Goal: Information Seeking & Learning: Find specific fact

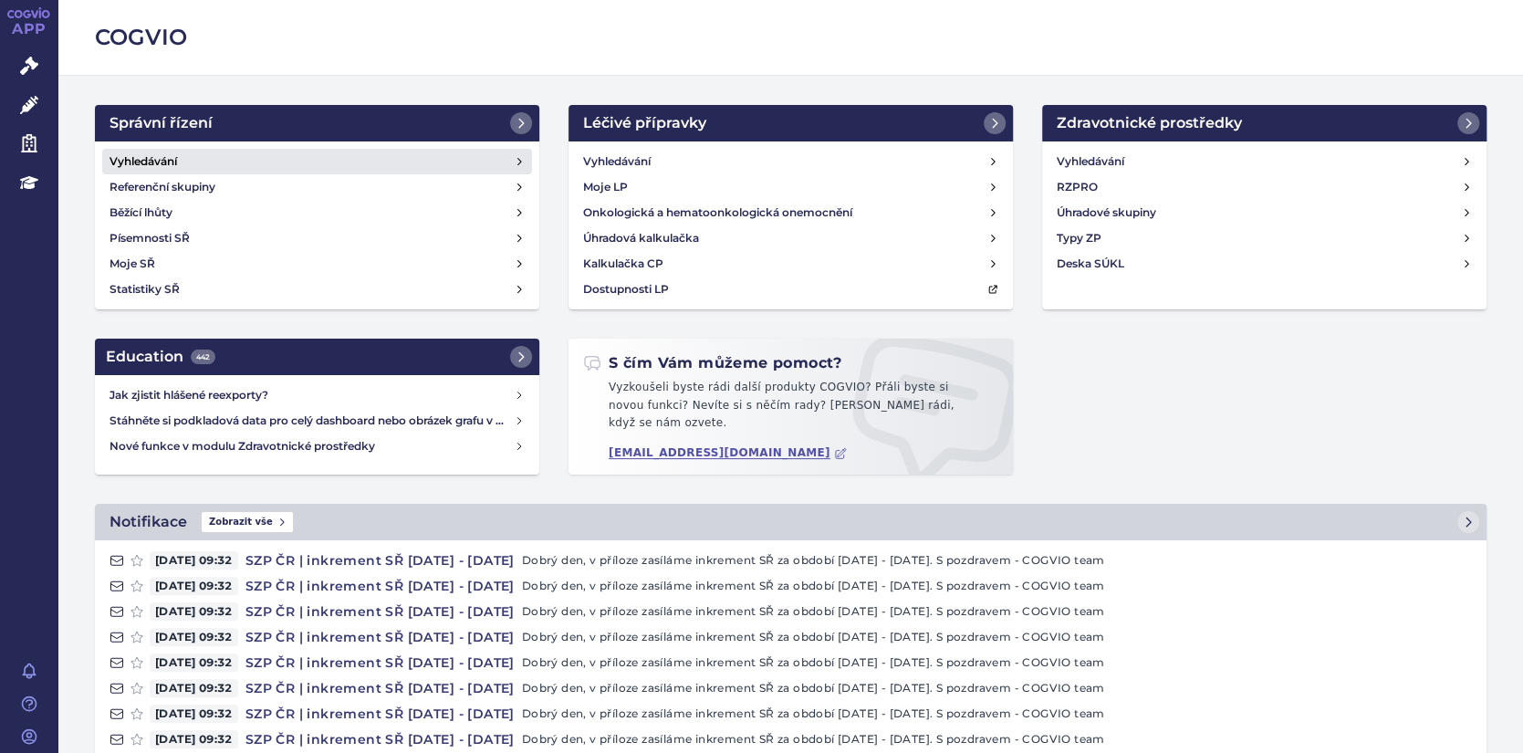
click at [131, 163] on h4 "Vyhledávání" at bounding box center [143, 161] width 68 height 18
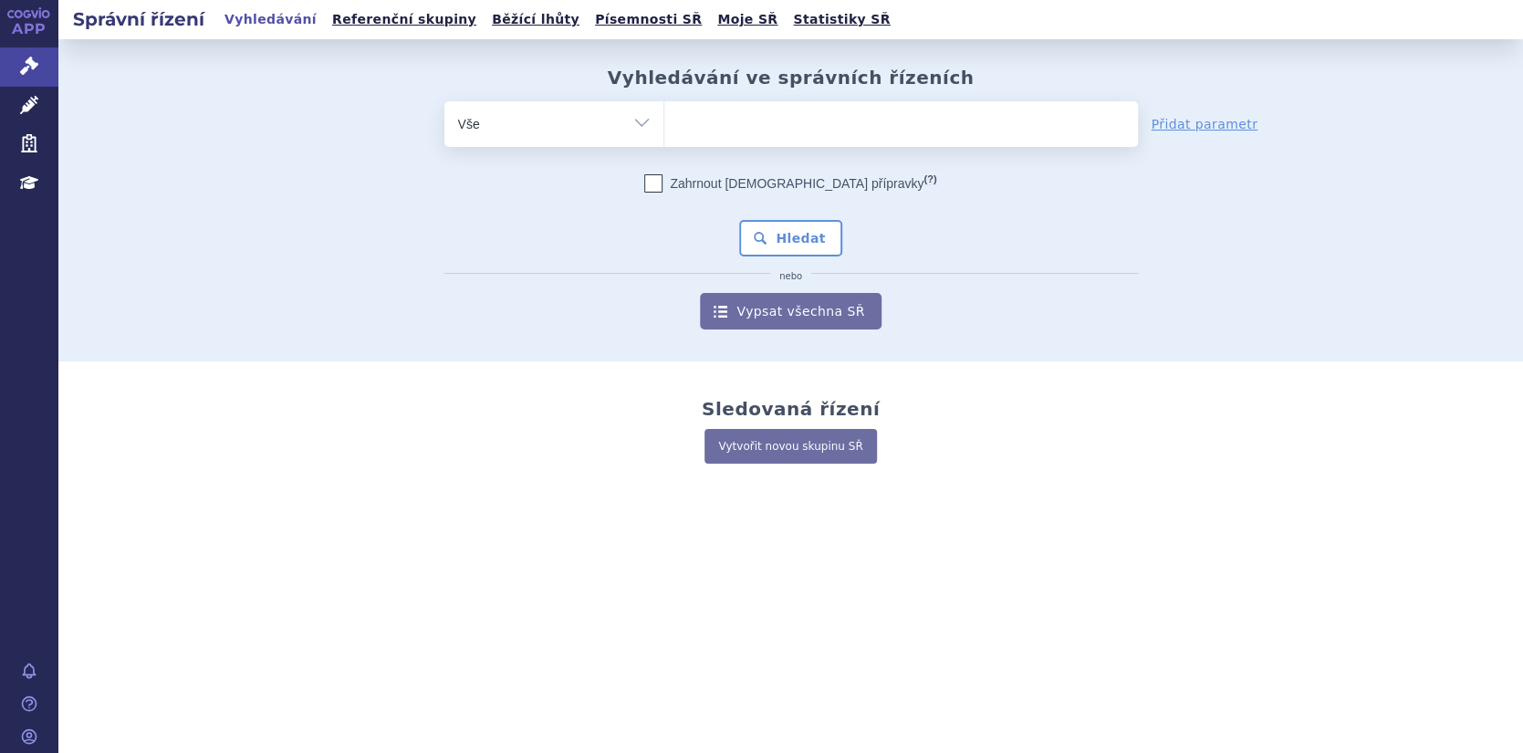
click at [691, 120] on ul at bounding box center [900, 120] width 473 height 38
click at [664, 120] on select at bounding box center [663, 123] width 1 height 46
paste input "C09AA03"
type input "C09AA03"
select select "C09AA03"
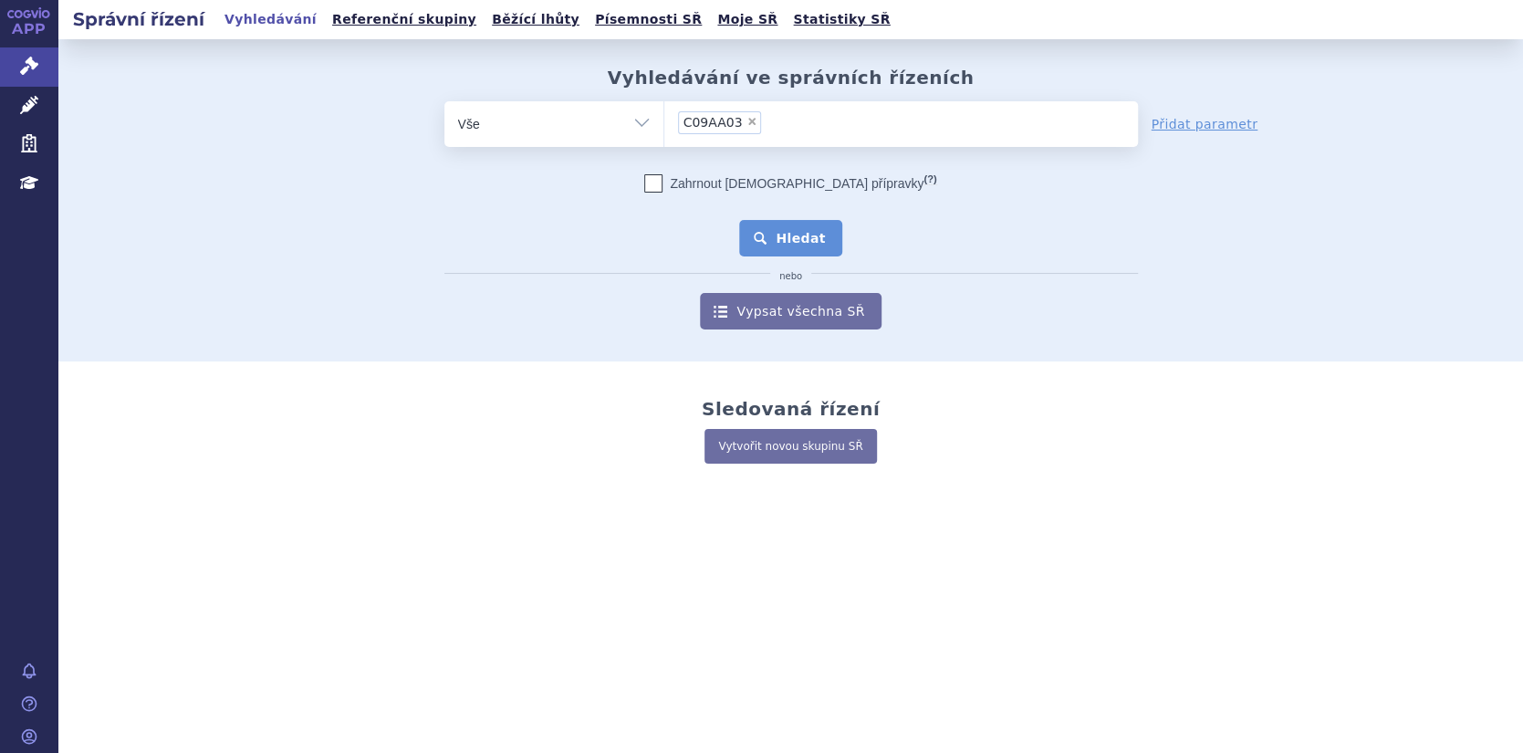
click at [807, 239] on button "Hledat" at bounding box center [790, 238] width 103 height 36
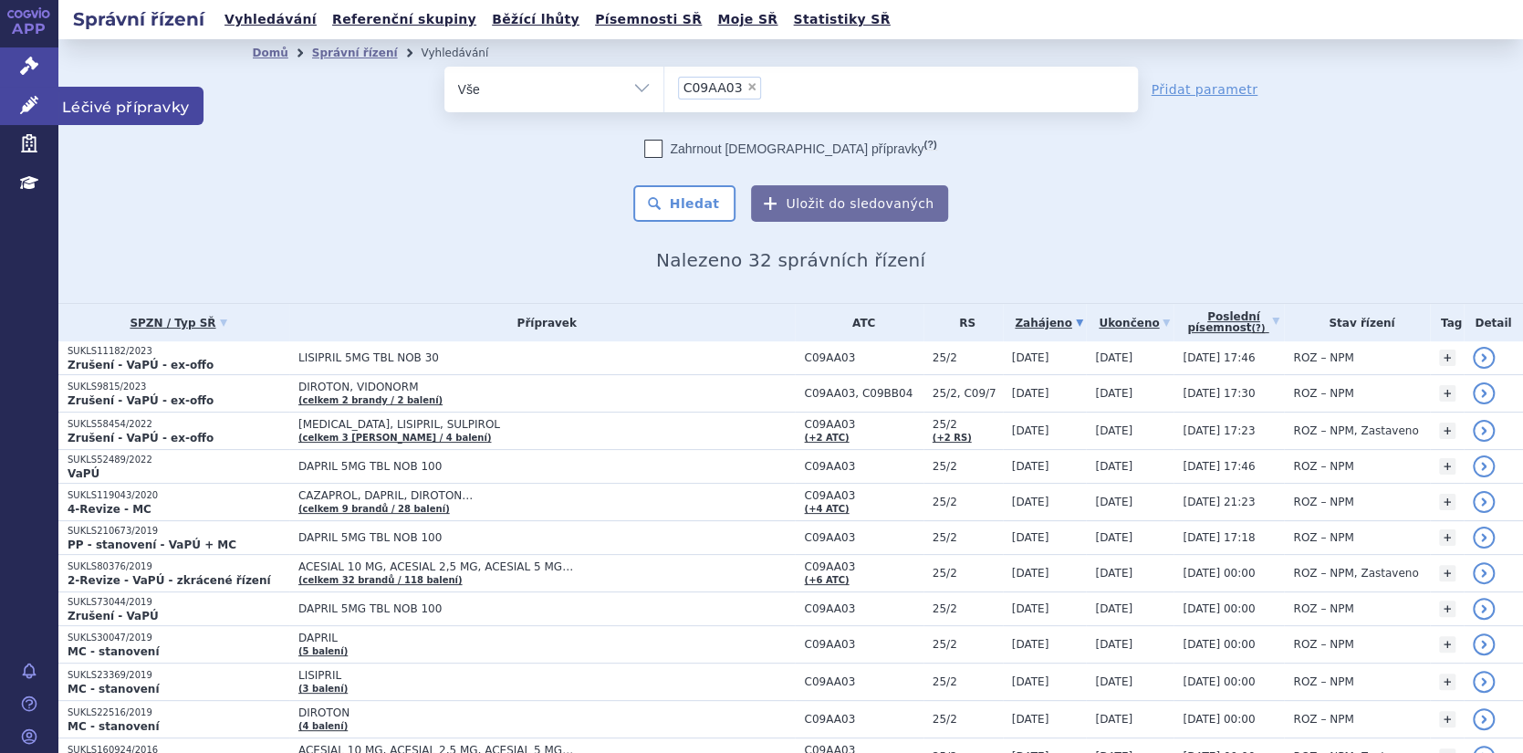
click at [35, 99] on icon at bounding box center [29, 105] width 18 height 18
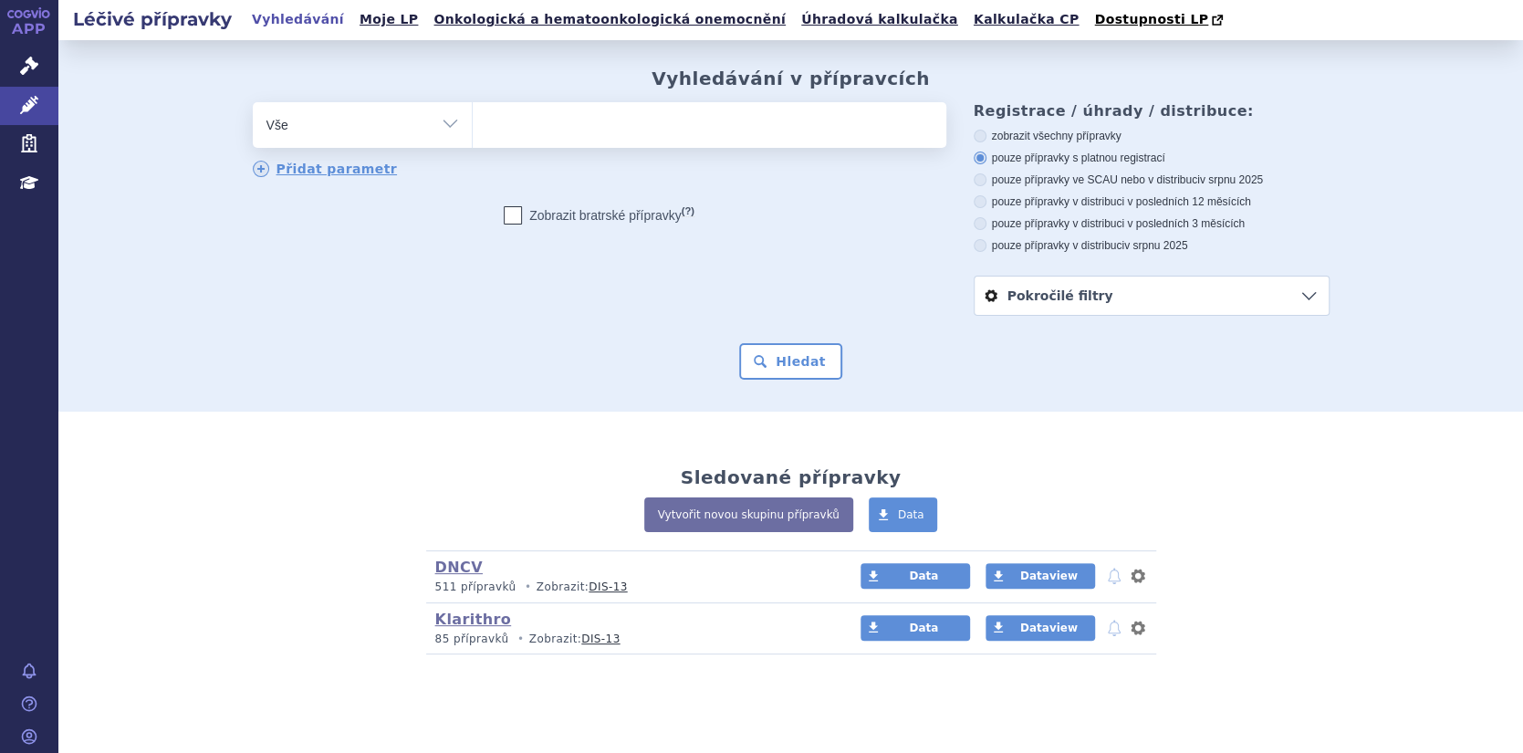
click at [496, 124] on ul at bounding box center [709, 121] width 473 height 38
click at [473, 124] on select at bounding box center [472, 124] width 1 height 46
paste input "C09AA03"
type input "C09AA03"
select select "C09AA03"
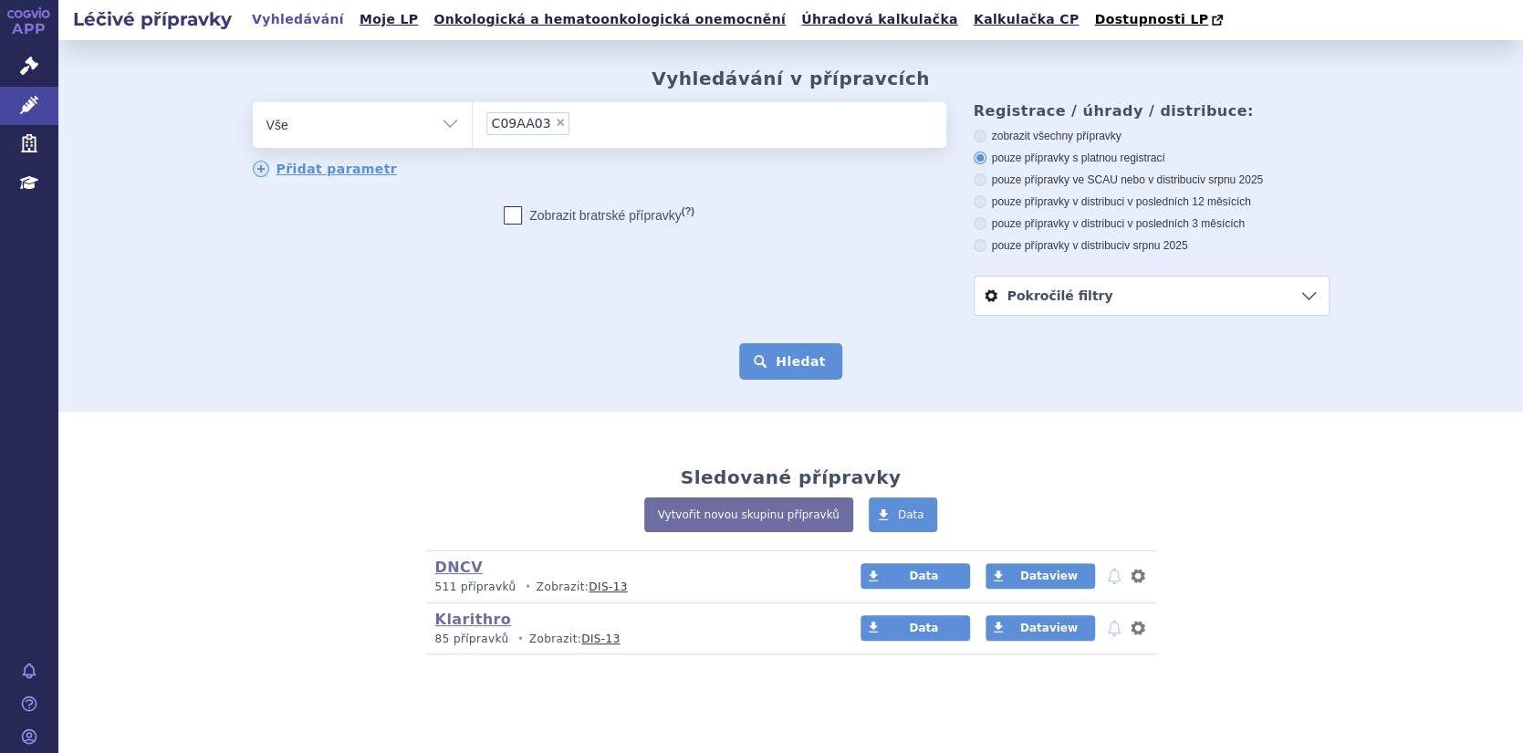
click at [778, 364] on button "Hledat" at bounding box center [790, 361] width 103 height 36
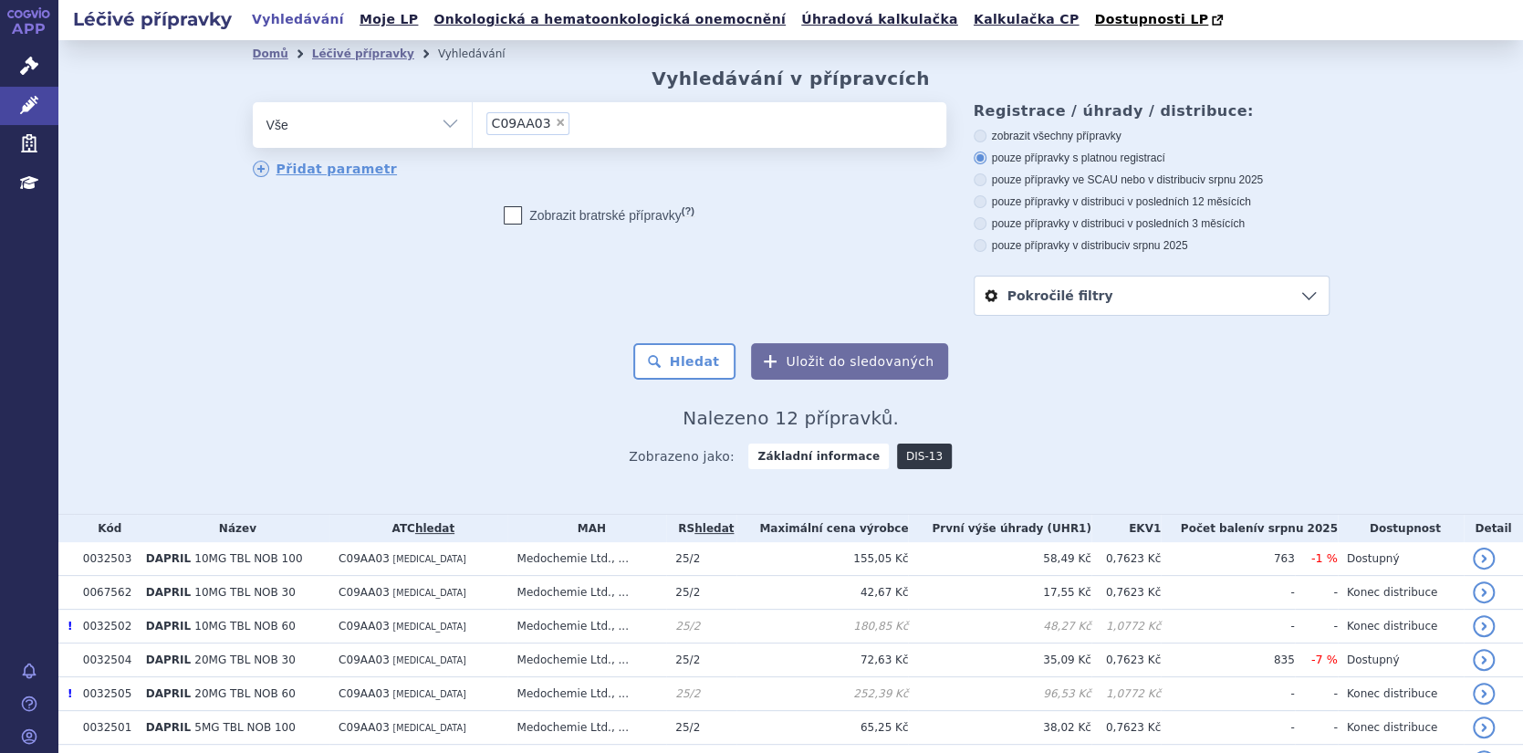
click at [915, 457] on link "DIS-13" at bounding box center [924, 456] width 55 height 26
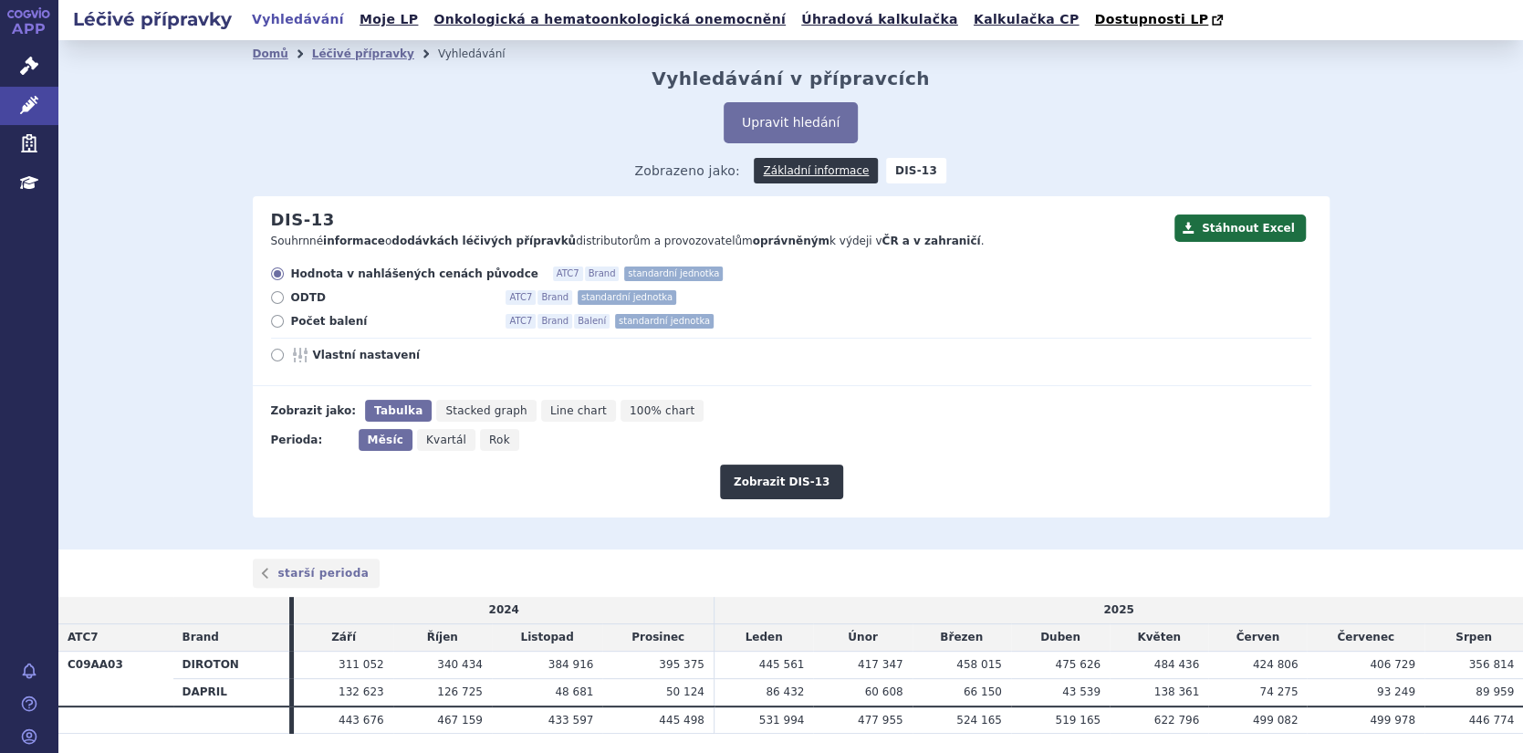
scroll to position [55, 0]
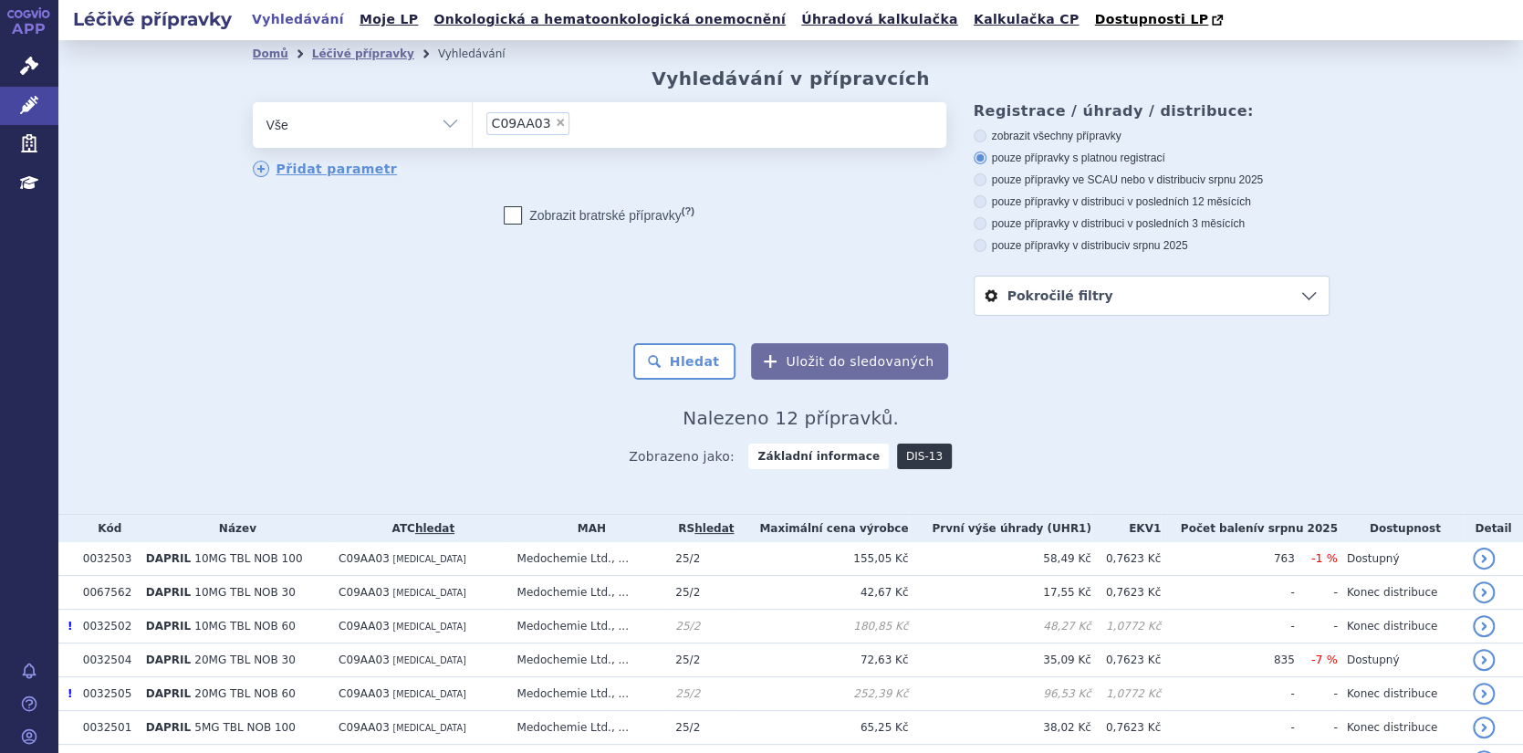
click at [910, 454] on link "DIS-13" at bounding box center [924, 456] width 55 height 26
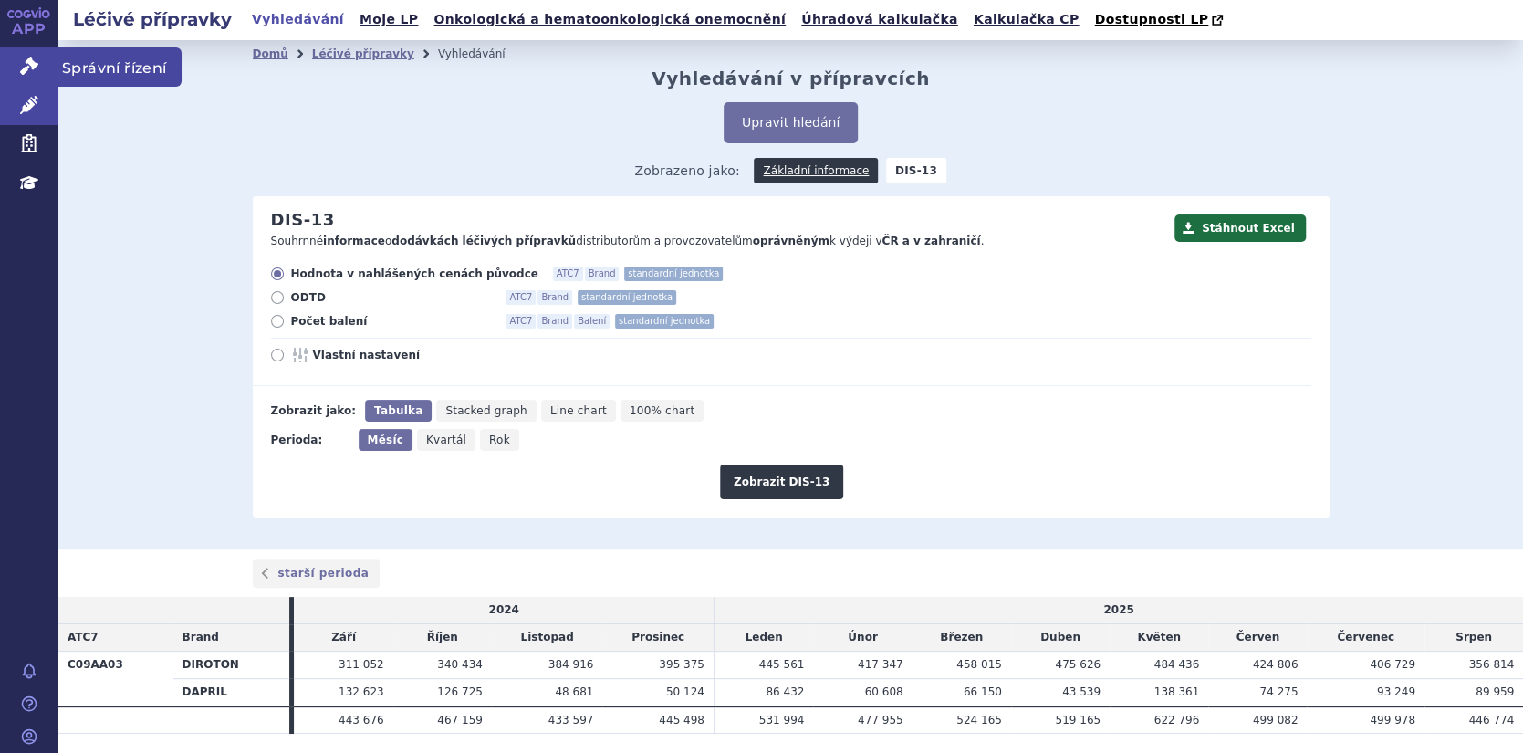
click at [27, 68] on icon at bounding box center [29, 66] width 18 height 18
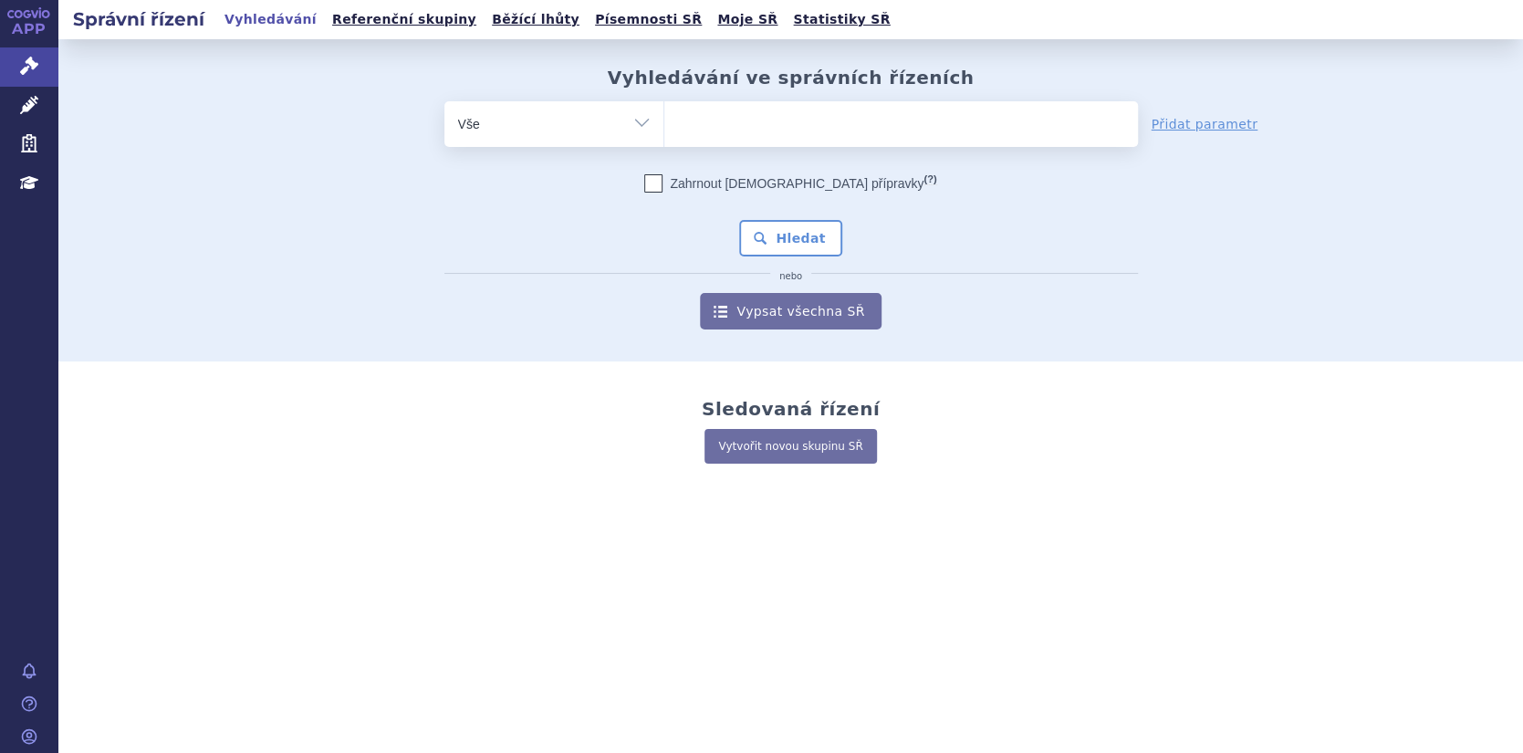
click at [689, 122] on ul at bounding box center [900, 120] width 473 height 38
click at [664, 122] on select at bounding box center [663, 123] width 1 height 46
click at [28, 106] on icon at bounding box center [29, 105] width 18 height 18
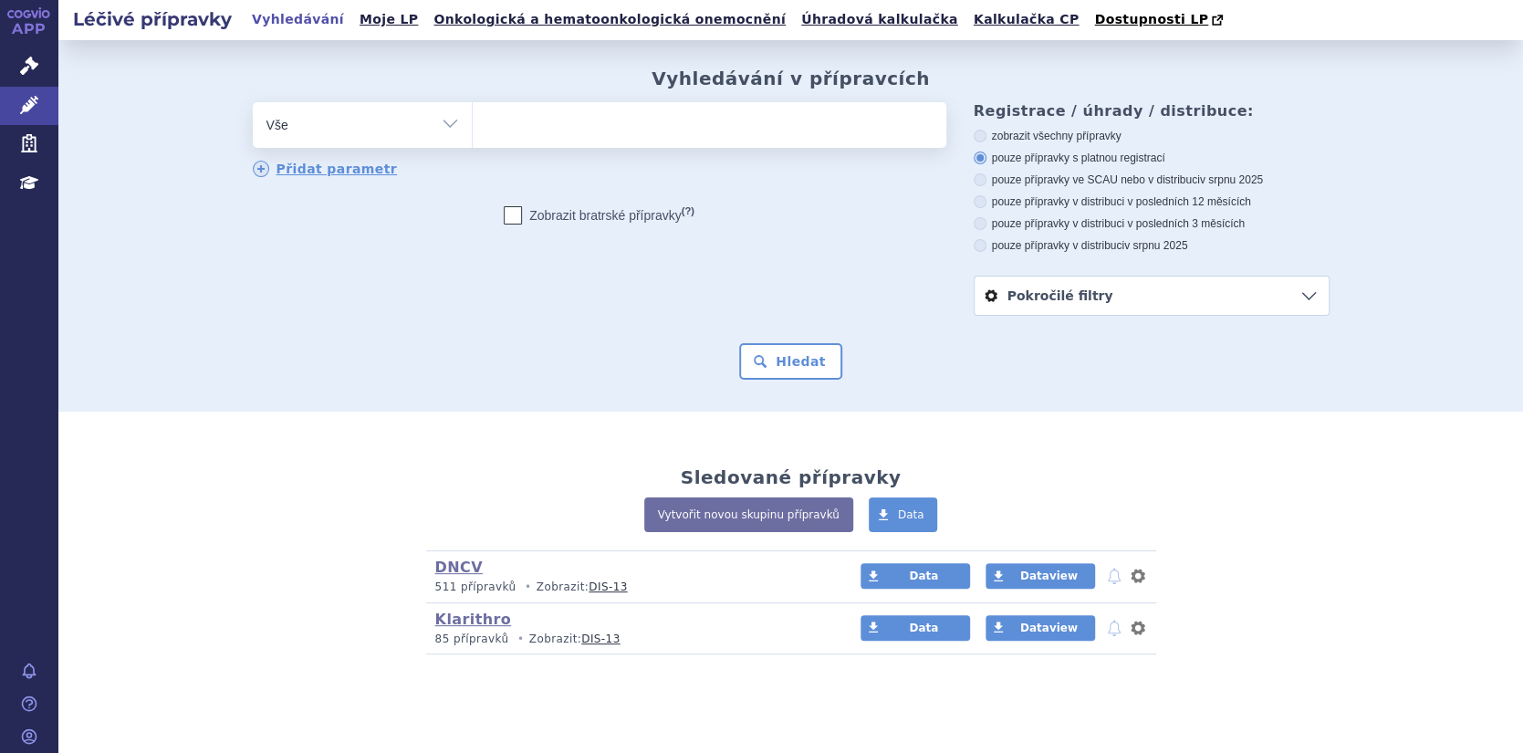
click at [486, 132] on input "search" at bounding box center [491, 122] width 10 height 23
paste input "C09AA03"
type input "C09AA03"
select select "C09AA03"
click at [788, 365] on button "Hledat" at bounding box center [790, 361] width 103 height 36
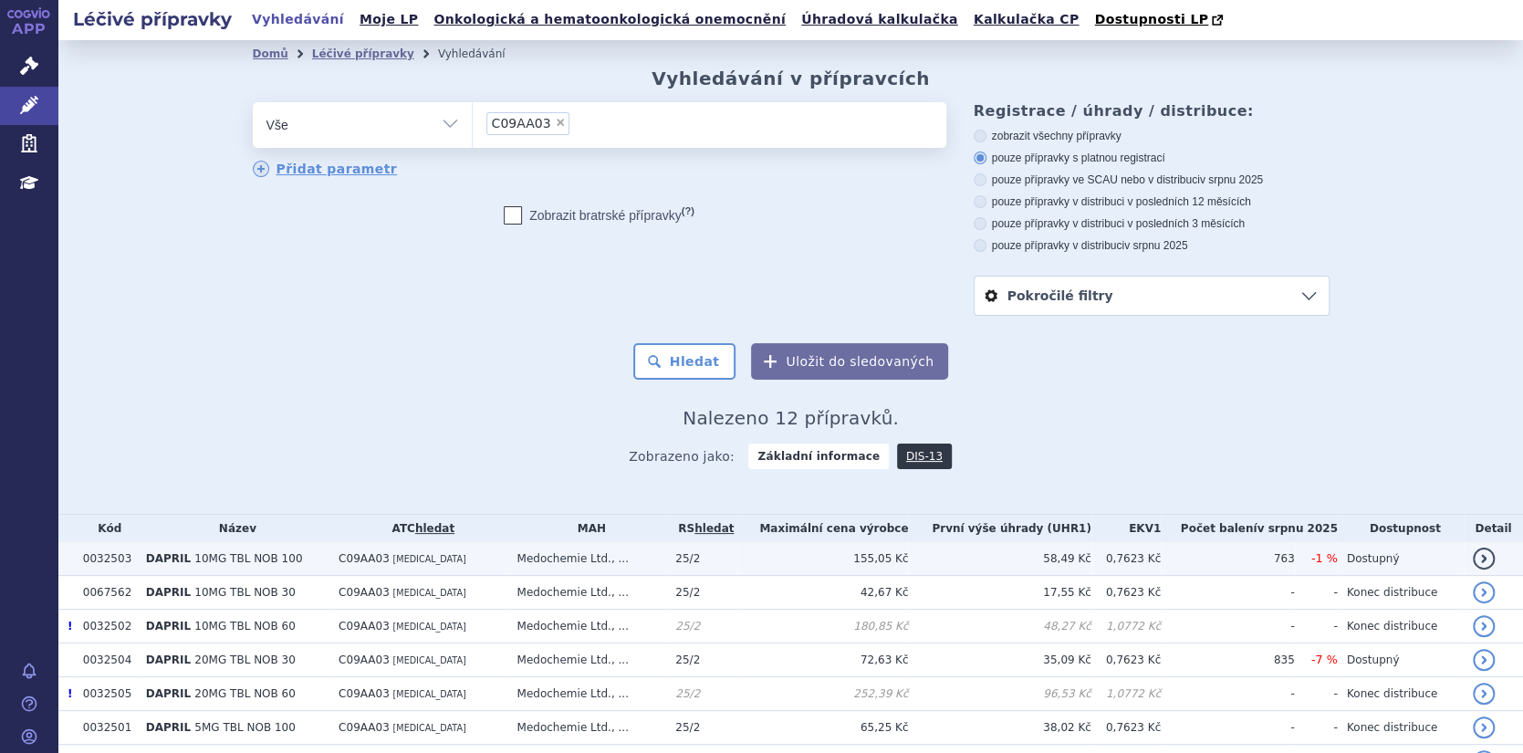
click at [169, 562] on span "DAPRIL" at bounding box center [168, 558] width 45 height 13
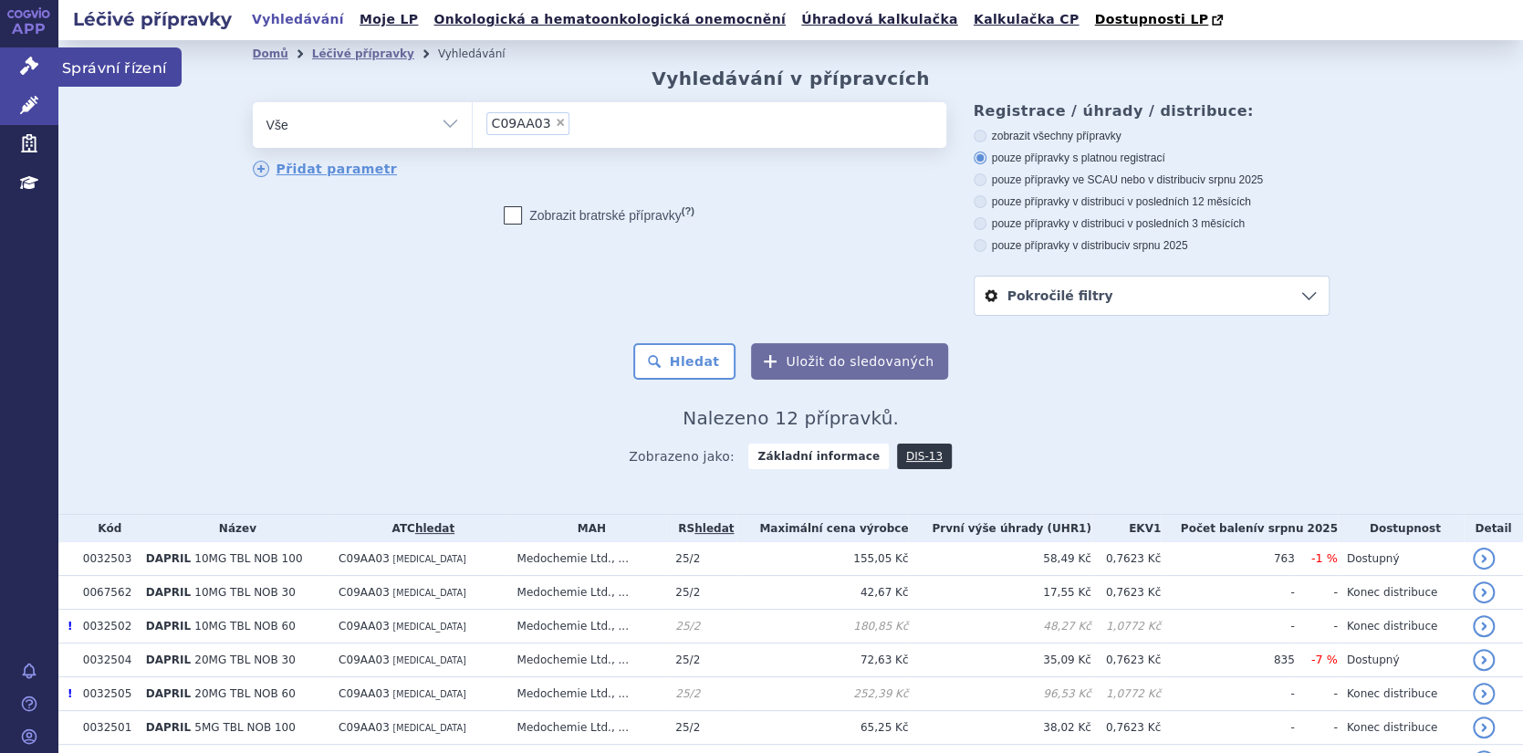
drag, startPoint x: 29, startPoint y: 68, endPoint x: 71, endPoint y: 80, distance: 43.9
click at [29, 68] on icon at bounding box center [29, 66] width 18 height 18
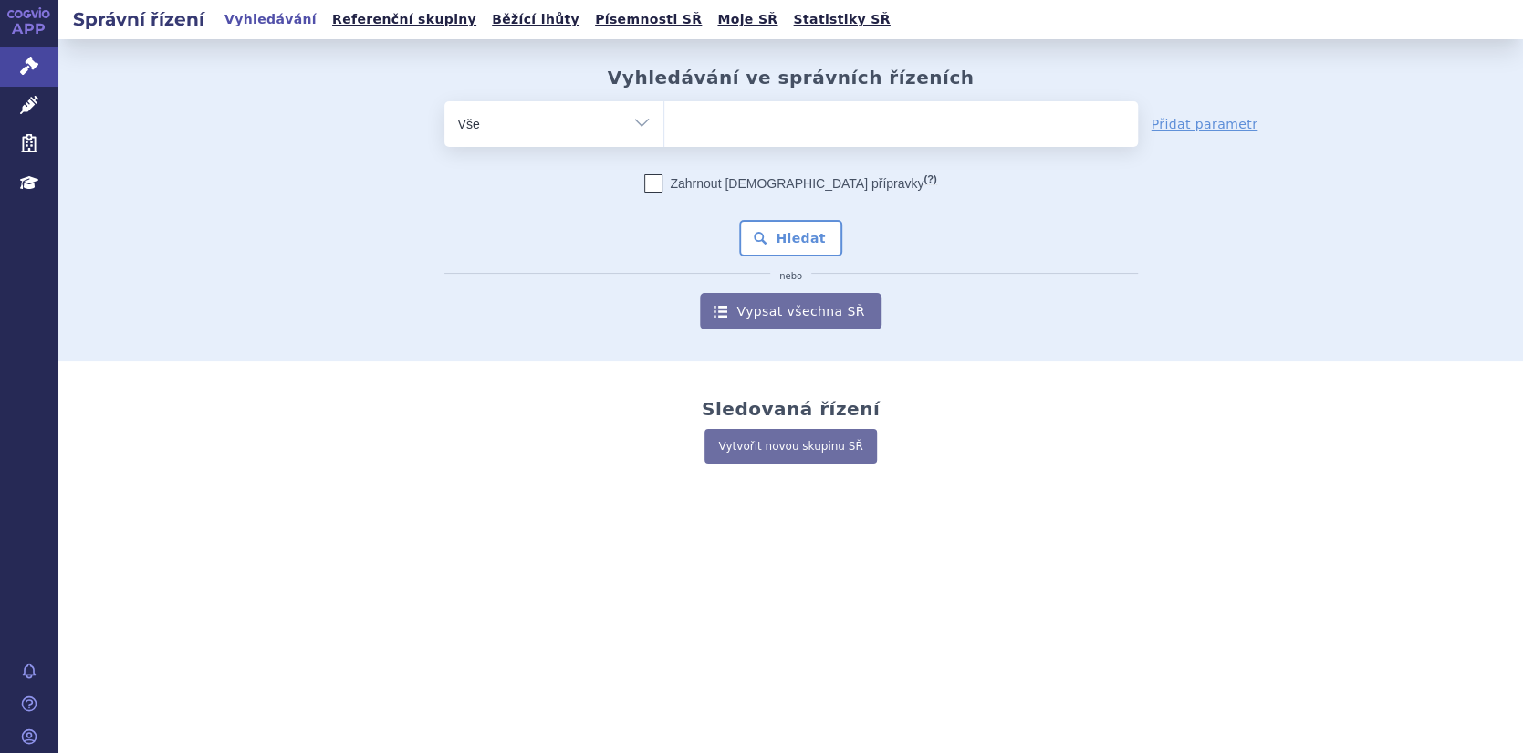
click at [691, 126] on ul at bounding box center [900, 120] width 473 height 38
click at [664, 126] on select at bounding box center [663, 123] width 1 height 46
paste input "C09AA03"
type input "C09AA03"
select select "C09AA03"
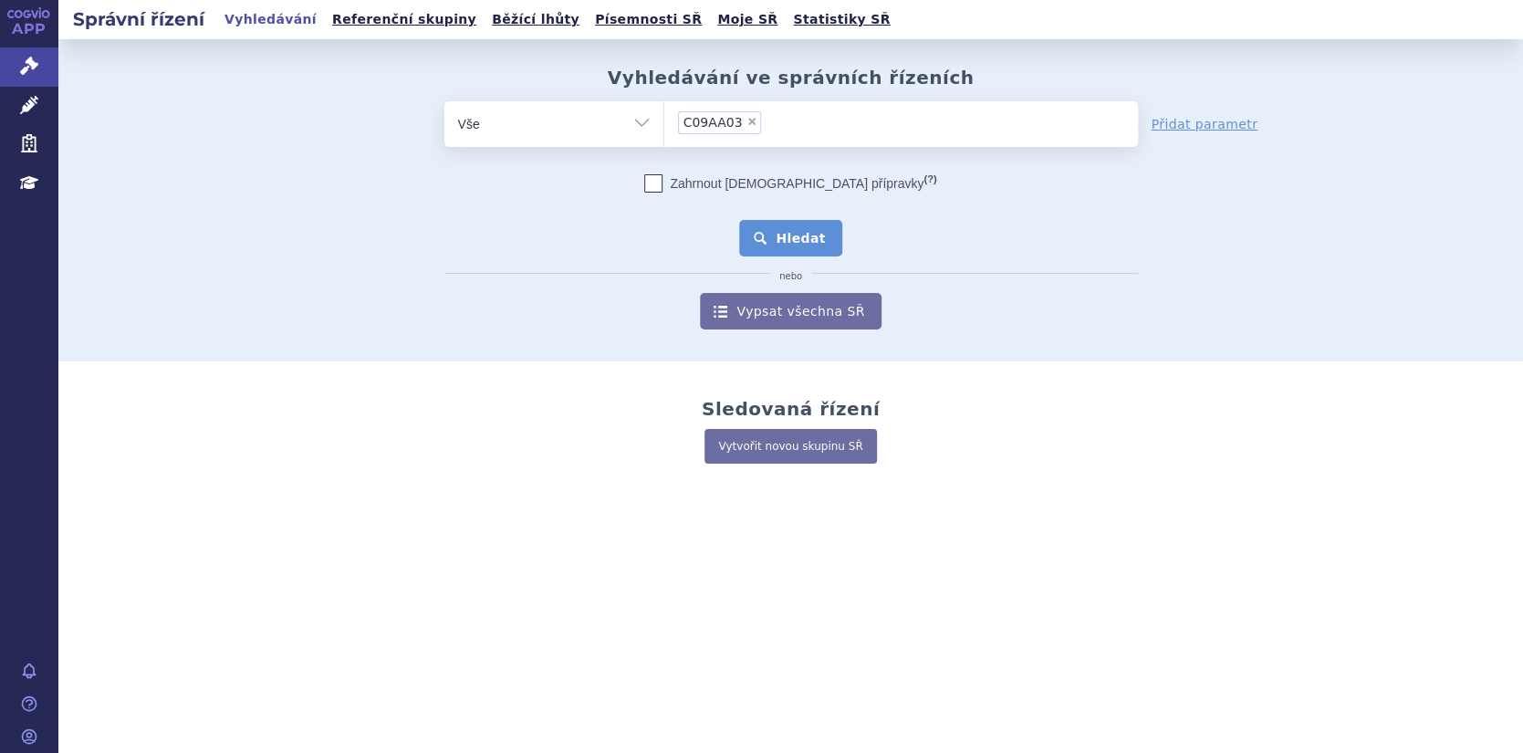
click at [796, 233] on button "Hledat" at bounding box center [790, 238] width 103 height 36
click at [810, 244] on button "Hledat" at bounding box center [790, 238] width 103 height 36
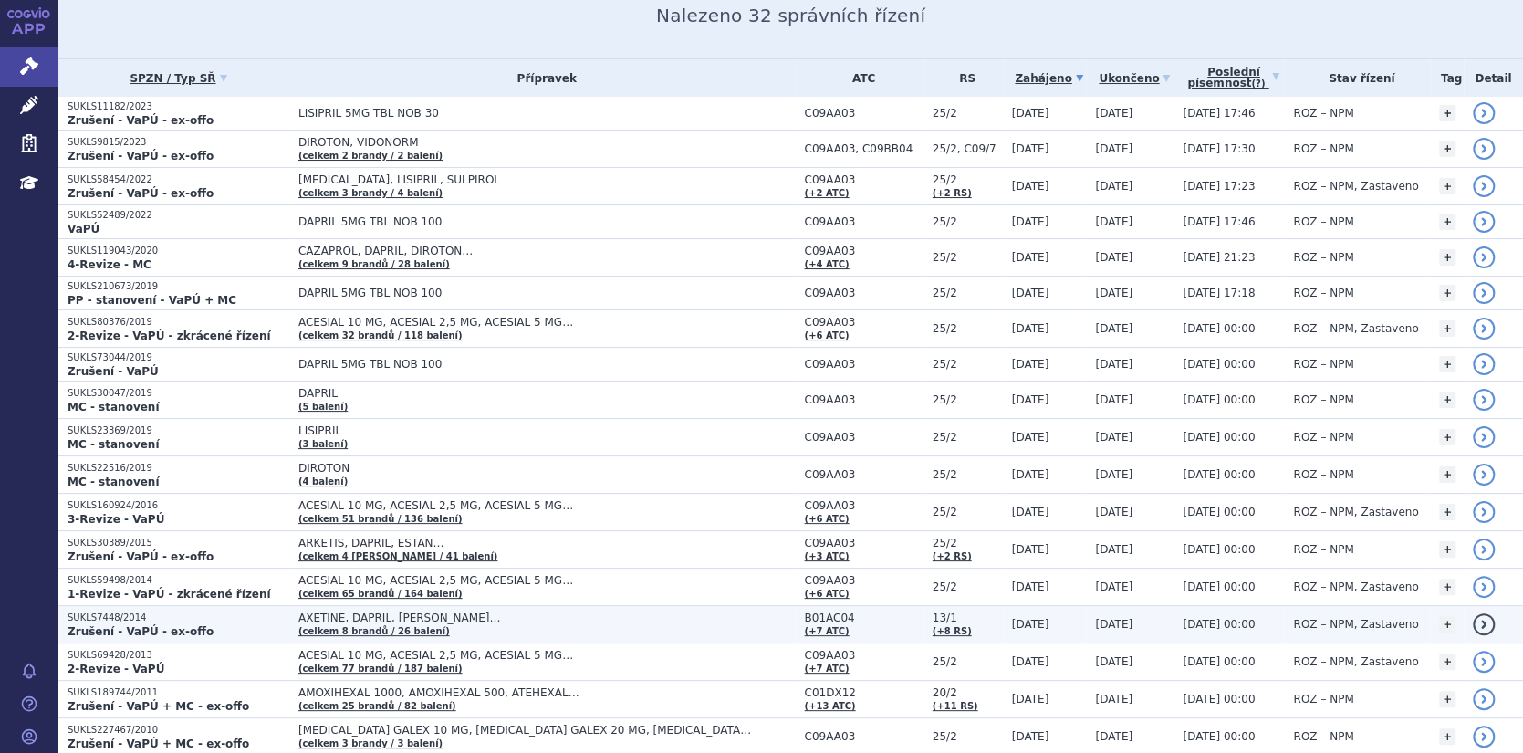
scroll to position [274, 0]
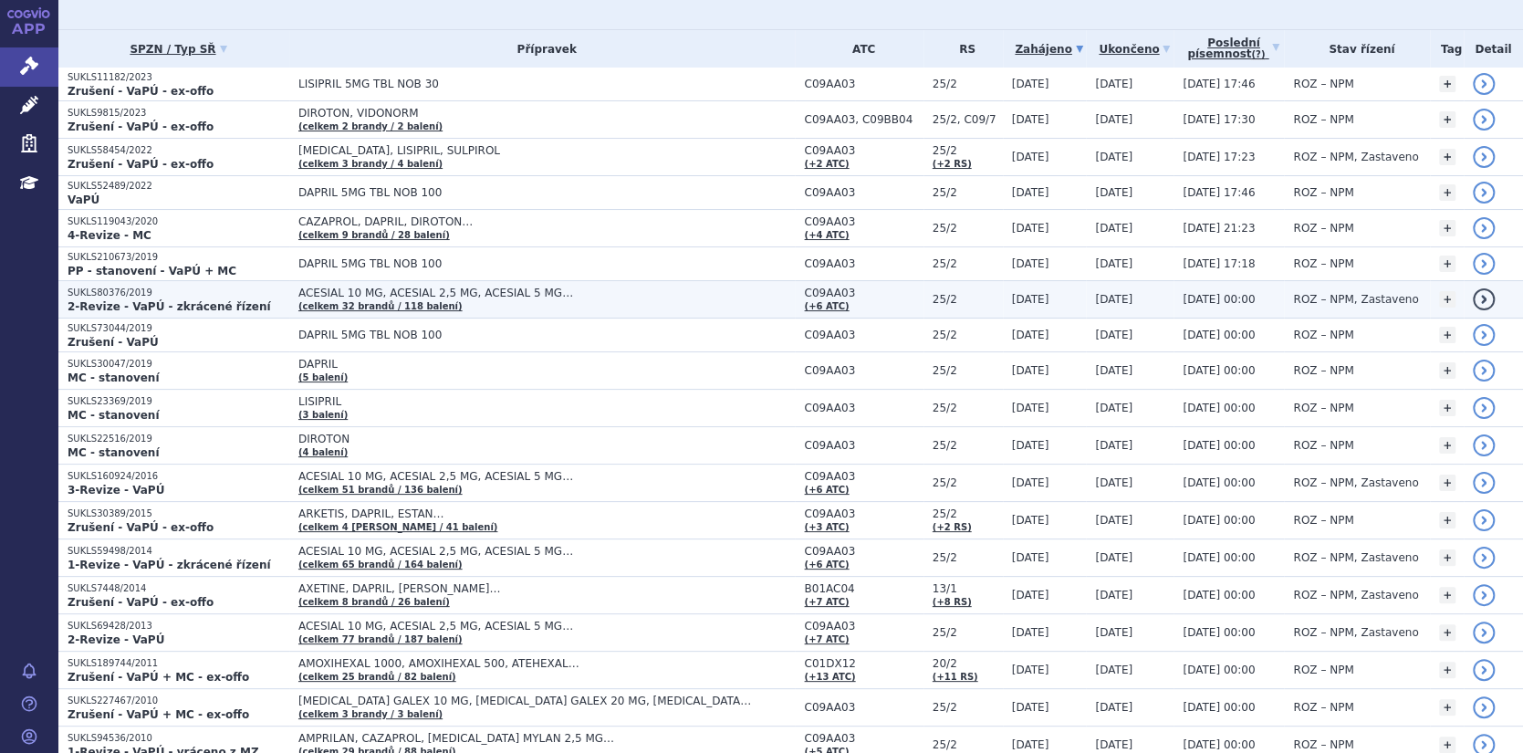
click at [1477, 300] on link "detail" at bounding box center [1483, 299] width 22 height 22
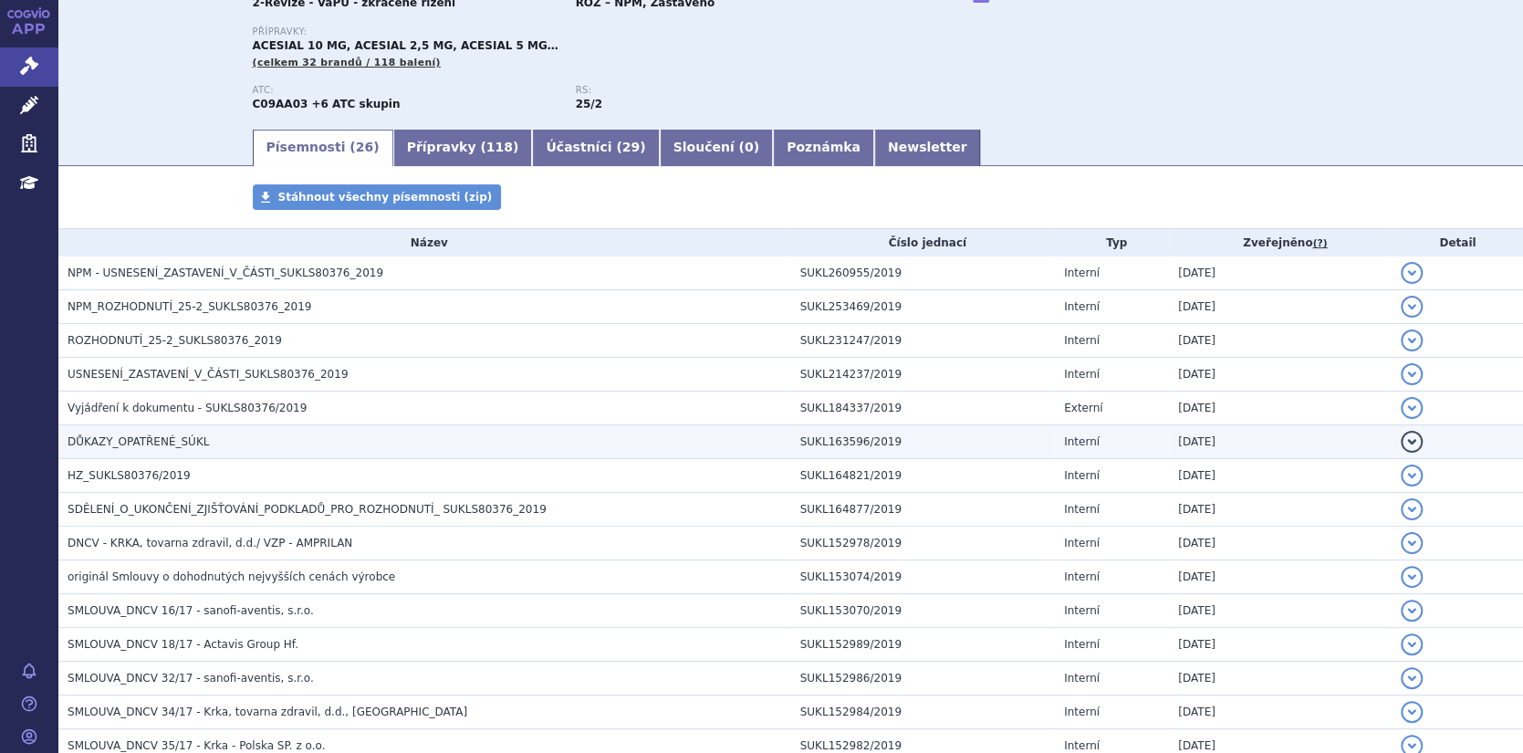
scroll to position [182, 0]
click at [159, 434] on span "DŮKAZY_OPATŘENÉ_SÚKL" at bounding box center [138, 440] width 141 height 13
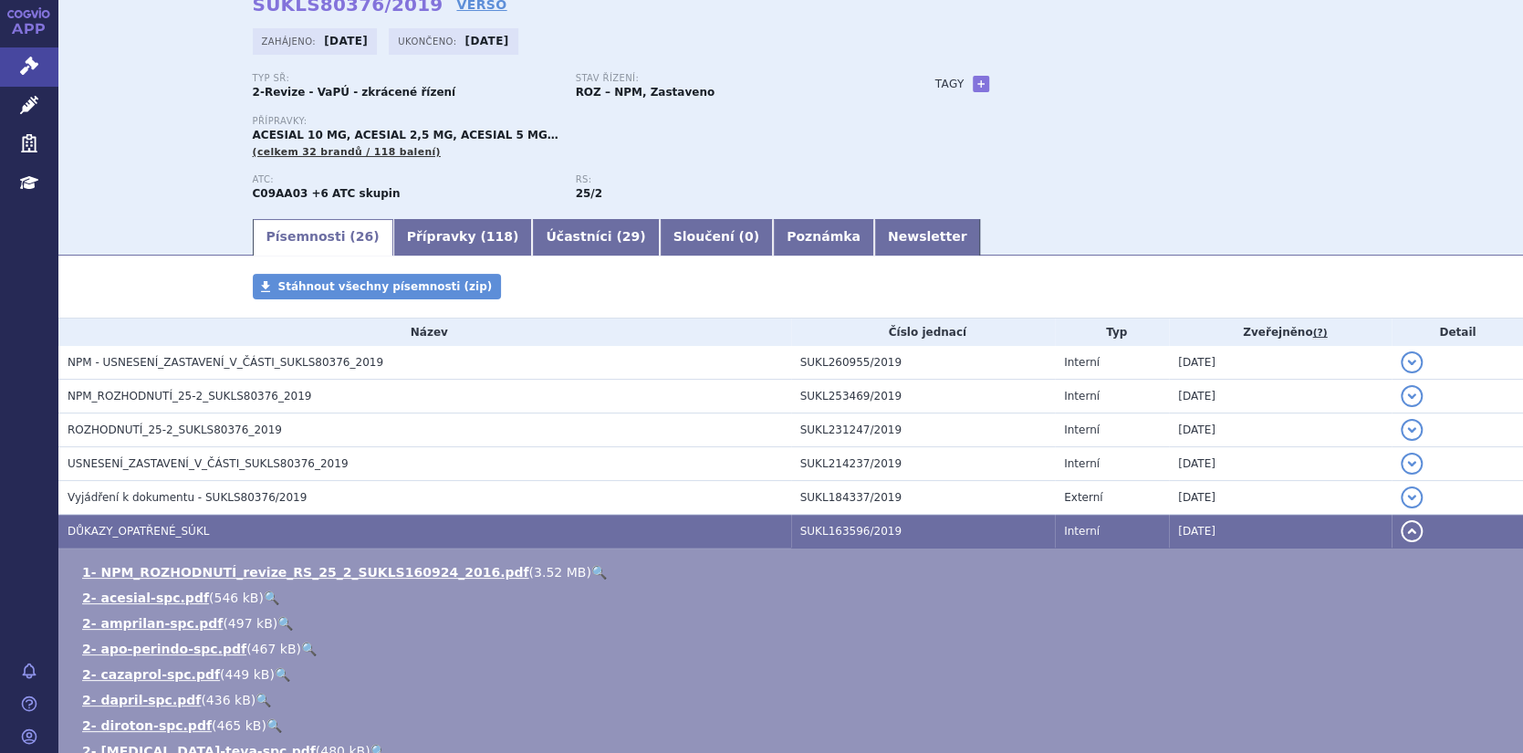
scroll to position [0, 0]
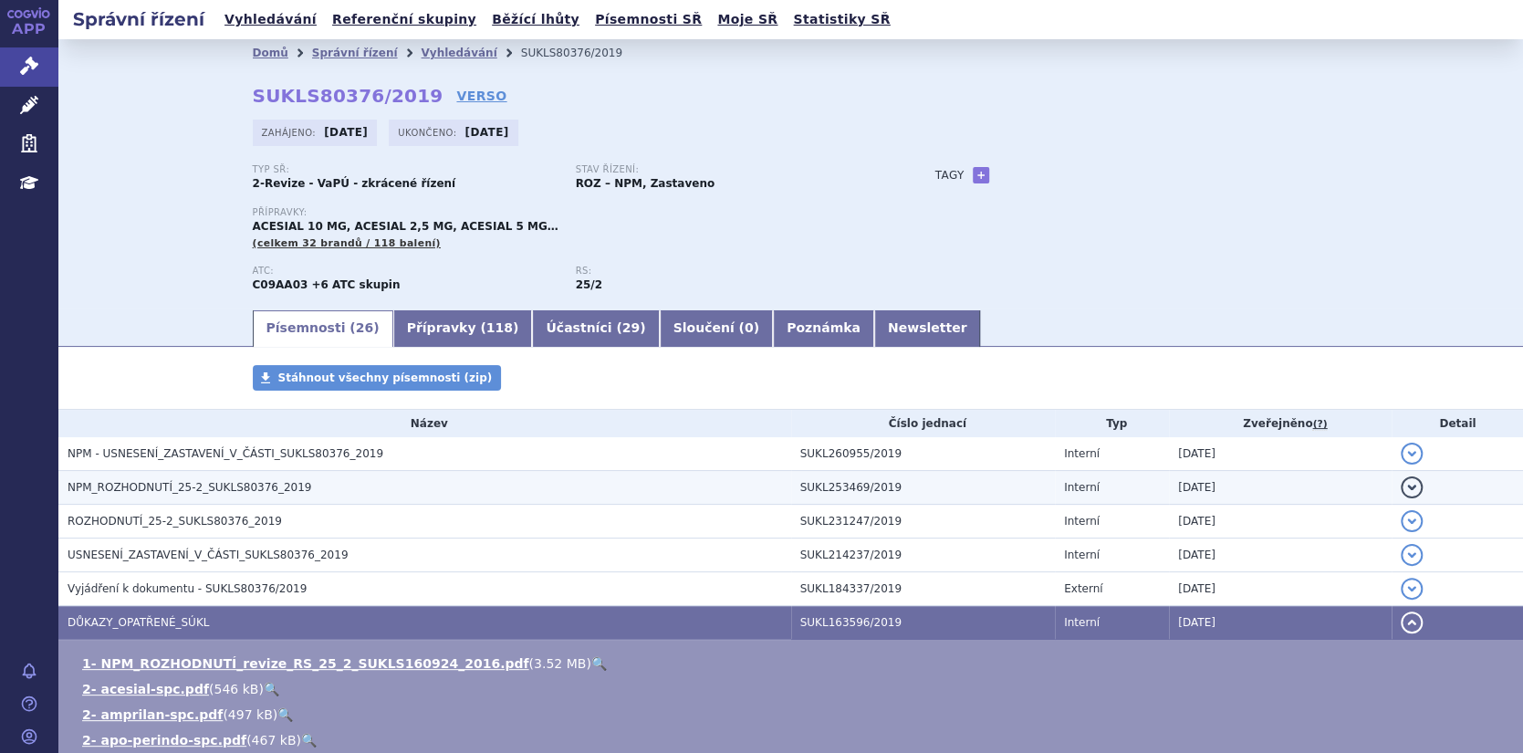
click at [460, 476] on td "NPM_ROZHODNUTÍ_25-2_SUKLS80376_2019" at bounding box center [424, 488] width 733 height 34
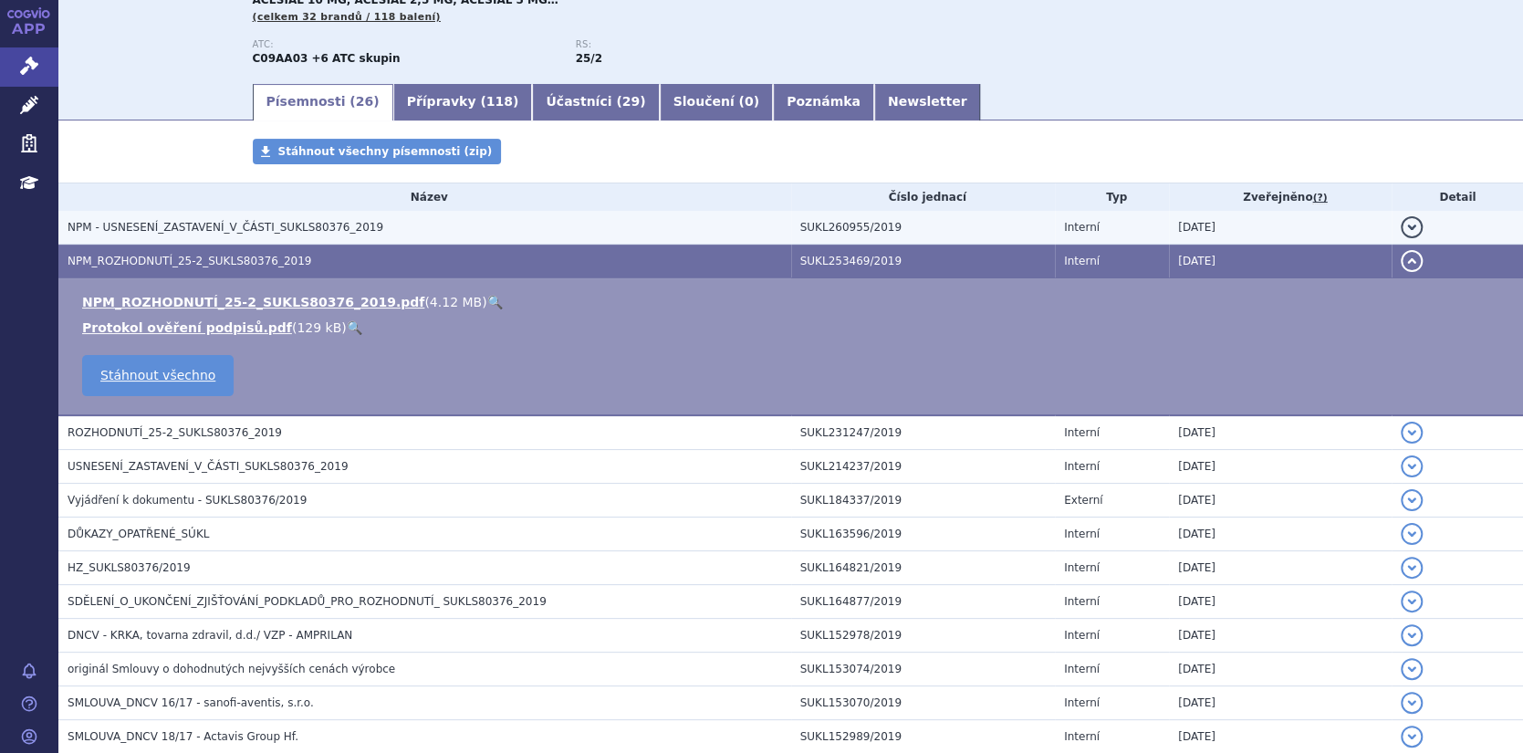
scroll to position [274, 0]
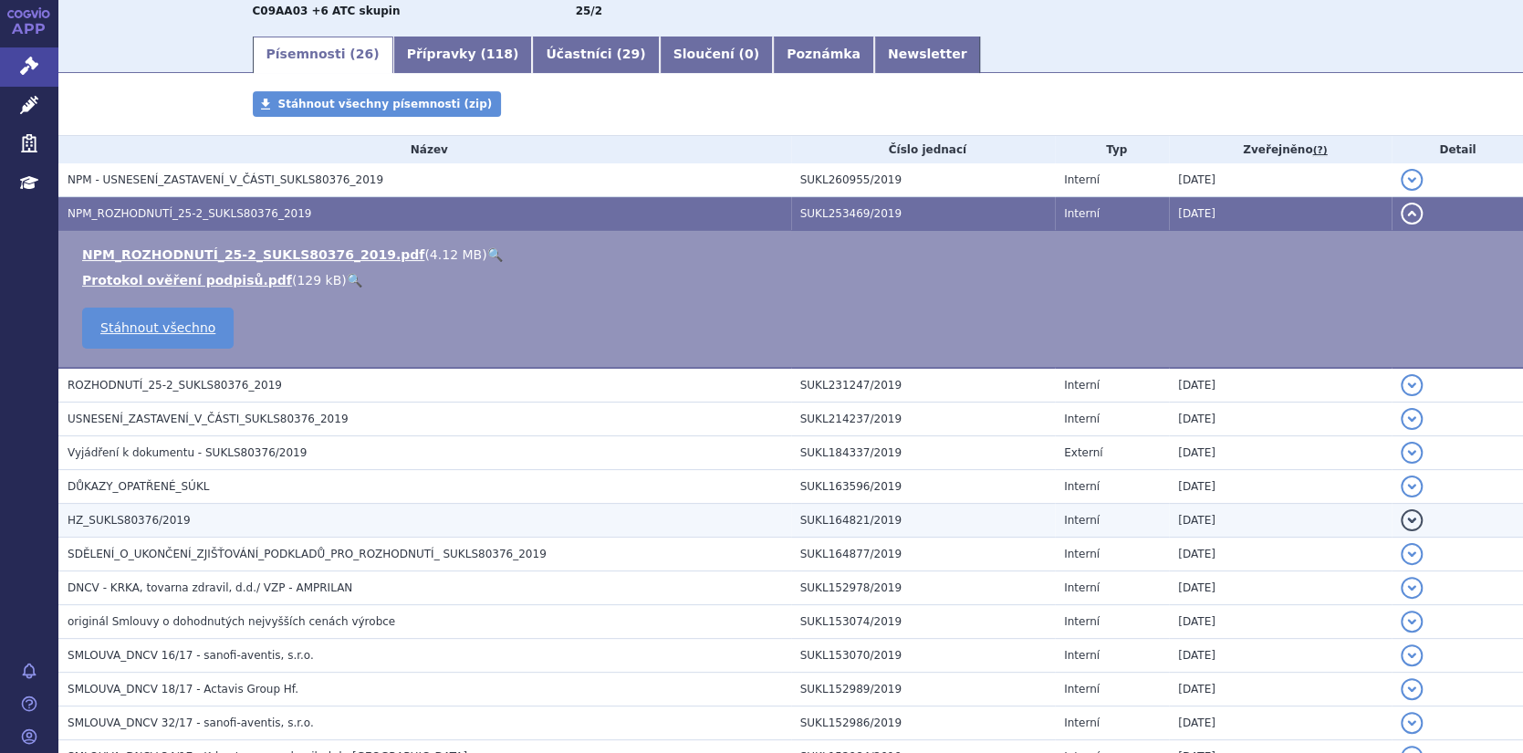
click at [197, 523] on h3 "HZ_SUKLS80376/2019" at bounding box center [429, 520] width 723 height 18
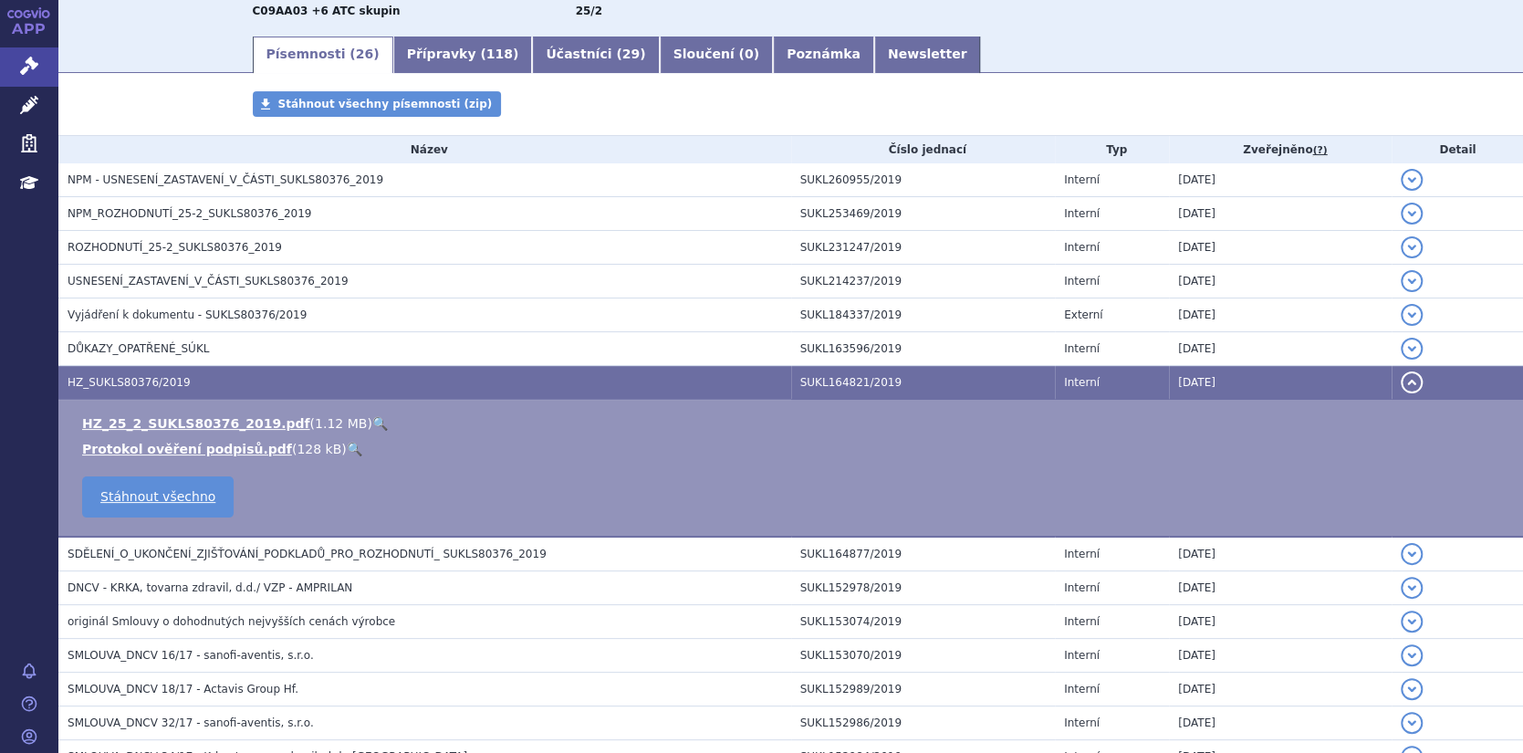
click at [372, 418] on link "🔍" at bounding box center [380, 423] width 16 height 15
